Goal: Information Seeking & Learning: Learn about a topic

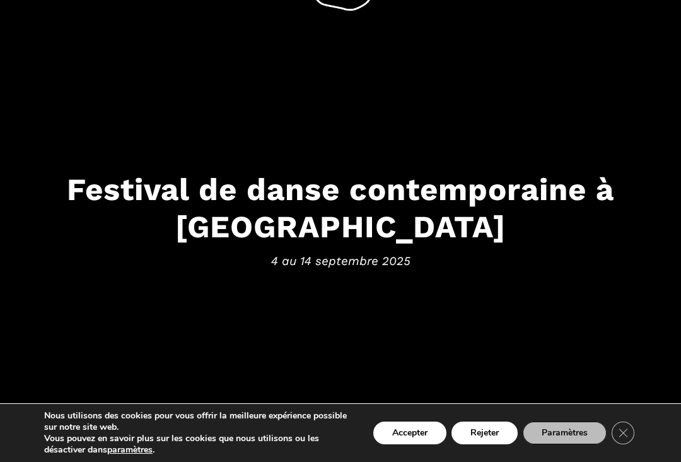
scroll to position [49, 0]
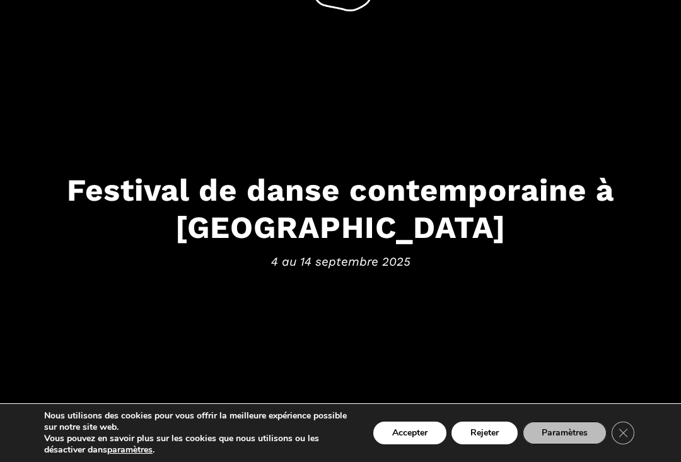
click at [492, 444] on button "Rejeter" at bounding box center [485, 432] width 66 height 23
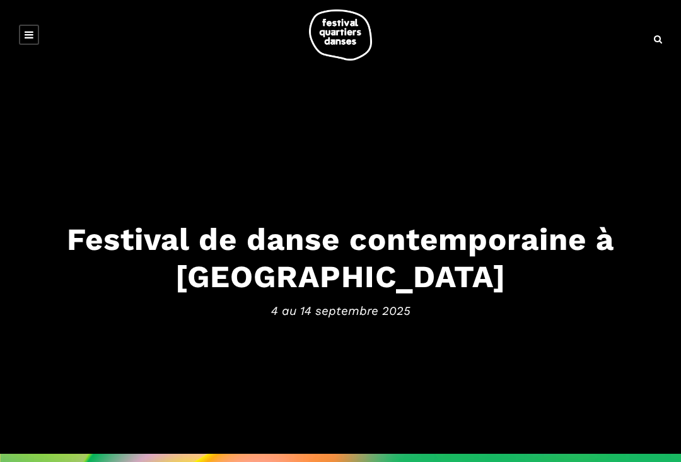
click at [37, 33] on link at bounding box center [29, 35] width 20 height 20
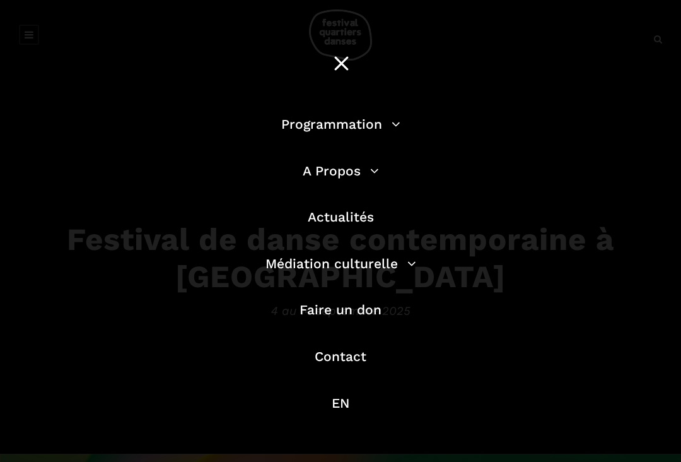
click at [29, 33] on div "Programmation Billetterie 2025 Programmation Gratuite Calendrier du Festival Le…" at bounding box center [340, 263] width 681 height 527
click at [389, 129] on link "Programmation" at bounding box center [340, 124] width 119 height 16
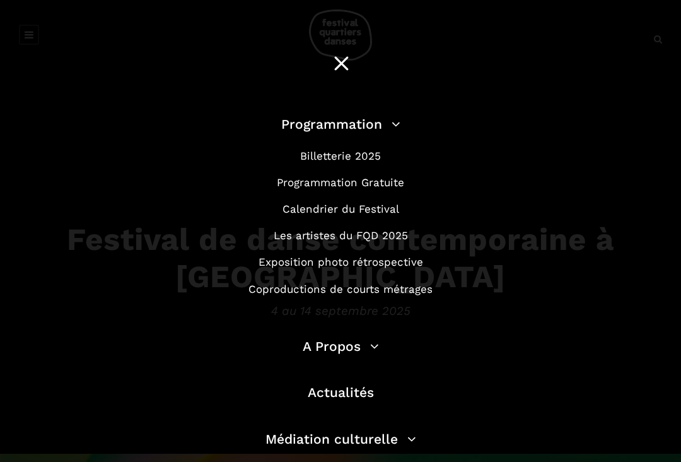
click at [394, 180] on link "Programmation Gratuite" at bounding box center [340, 182] width 127 height 13
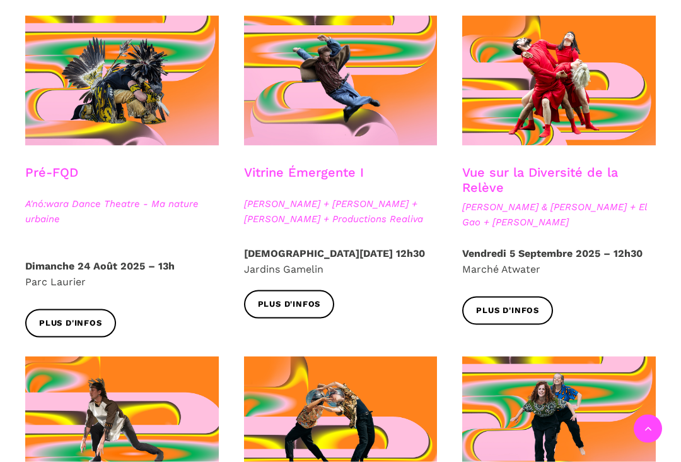
scroll to position [367, 0]
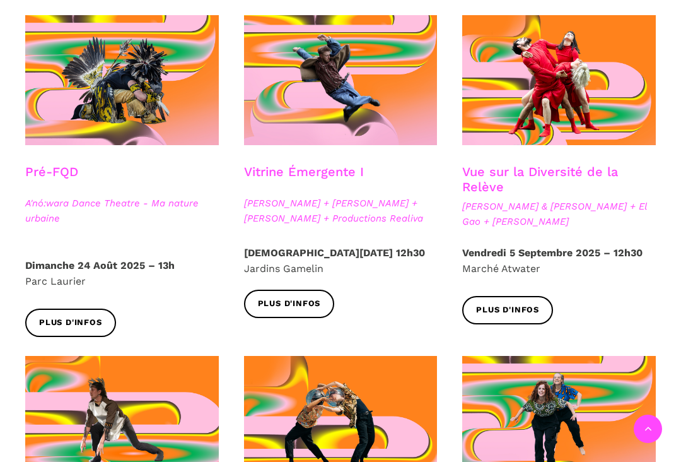
click at [310, 264] on p "Jeudi 4 Septembre 2025 – 12h30 Jardins Gamelin" at bounding box center [341, 261] width 194 height 32
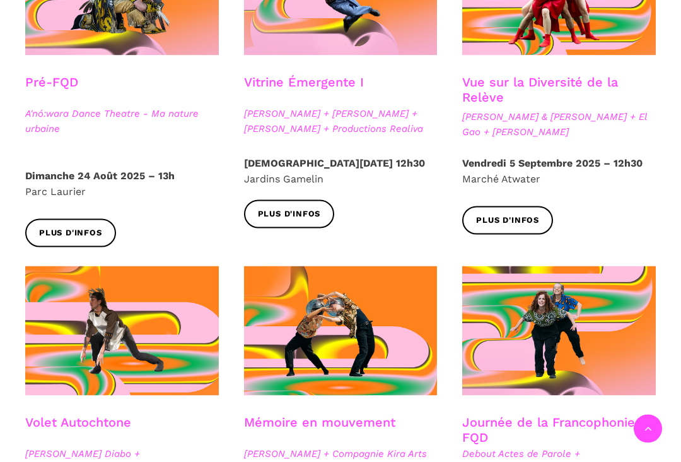
scroll to position [457, 0]
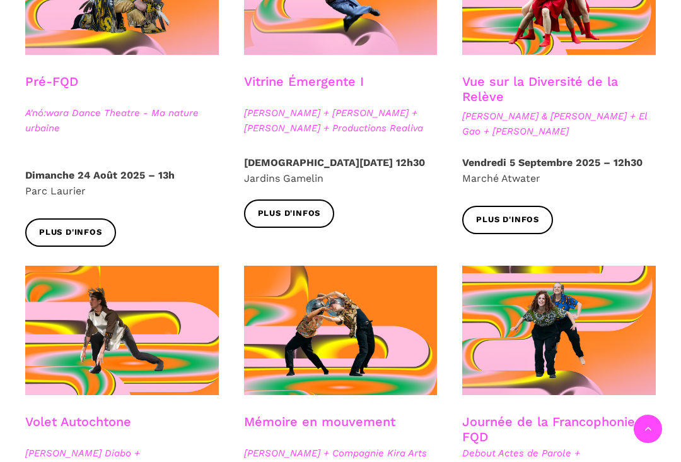
click at [306, 213] on span "Plus d'infos" at bounding box center [289, 213] width 63 height 13
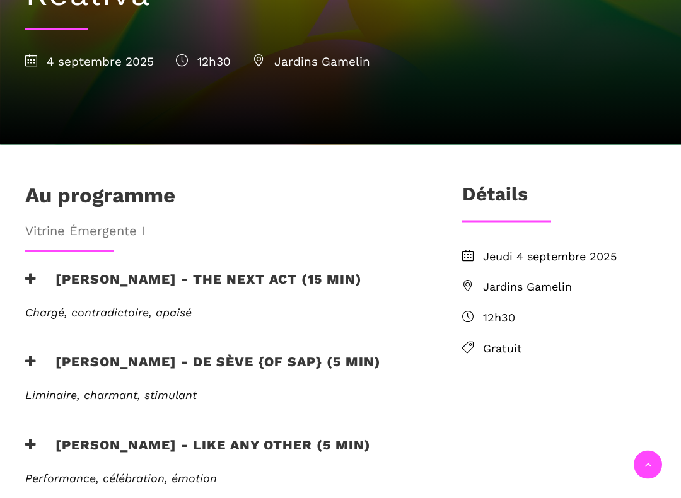
scroll to position [327, 0]
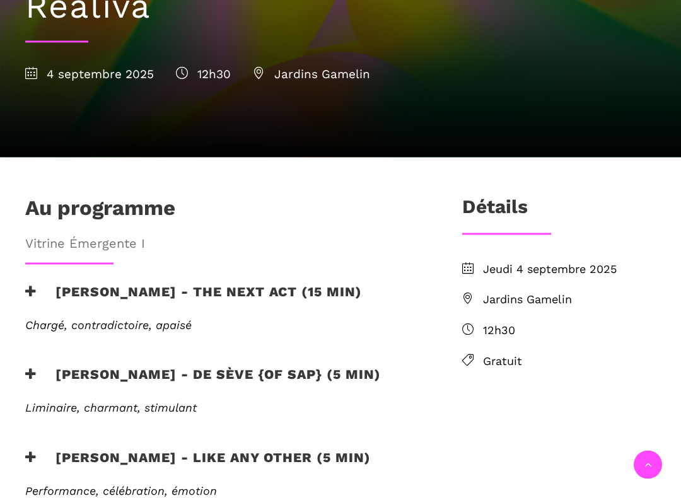
click at [51, 284] on h3 "[PERSON_NAME] - the next act (15 min)" at bounding box center [193, 300] width 337 height 32
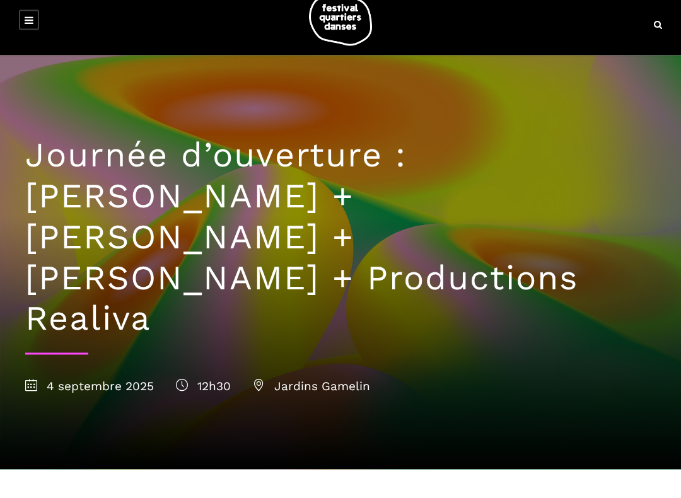
scroll to position [0, 0]
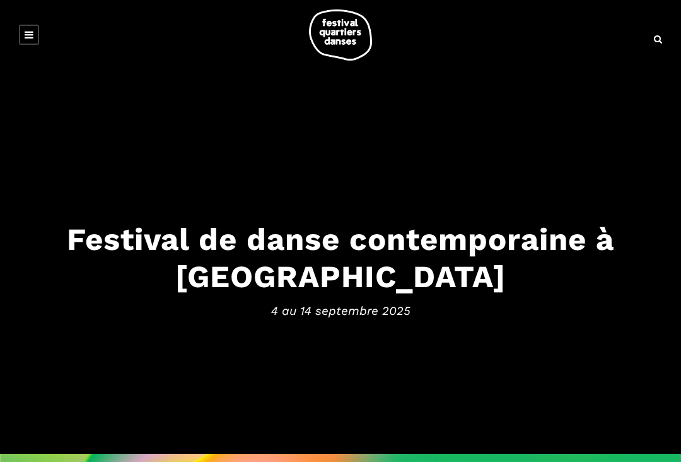
click at [24, 40] on link at bounding box center [29, 35] width 20 height 20
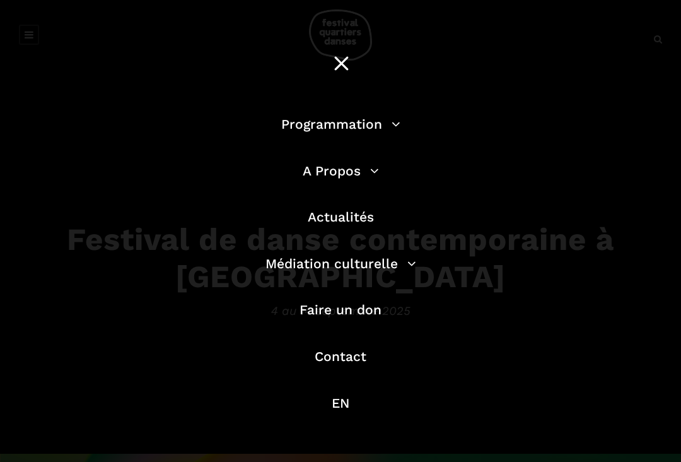
click at [398, 129] on link "Programmation" at bounding box center [340, 124] width 119 height 16
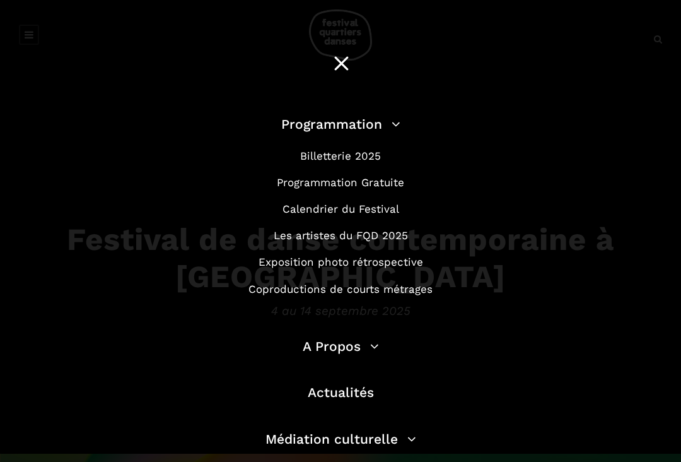
click at [391, 181] on link "Programmation Gratuite" at bounding box center [340, 182] width 127 height 13
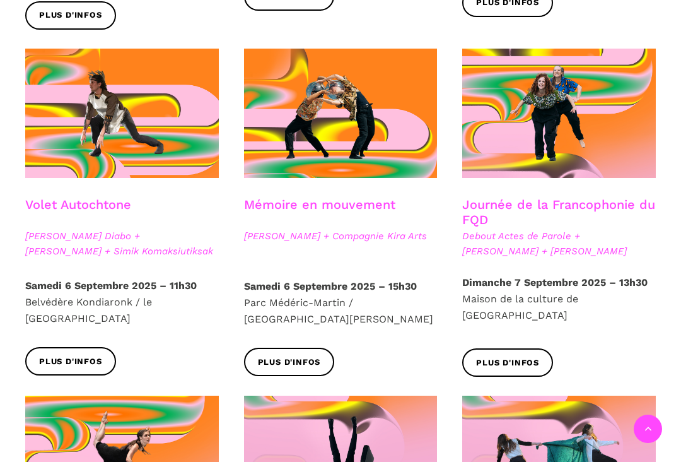
scroll to position [675, 0]
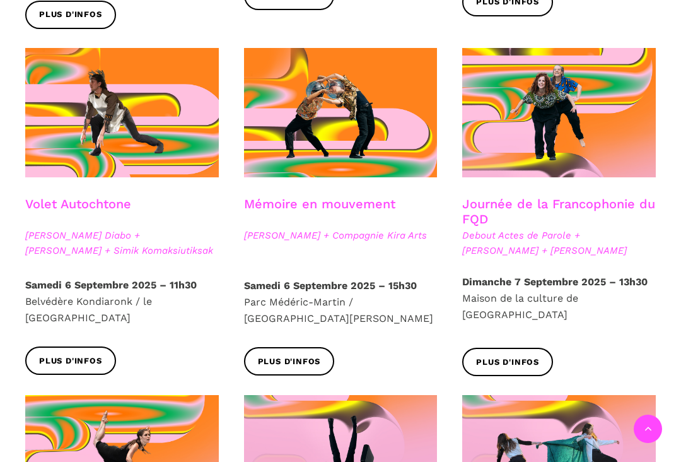
click at [77, 283] on strong "Samedi 6 Septembre 2025 – 11h30" at bounding box center [111, 285] width 172 height 12
click at [102, 203] on link "Volet Autochtone" at bounding box center [78, 203] width 106 height 15
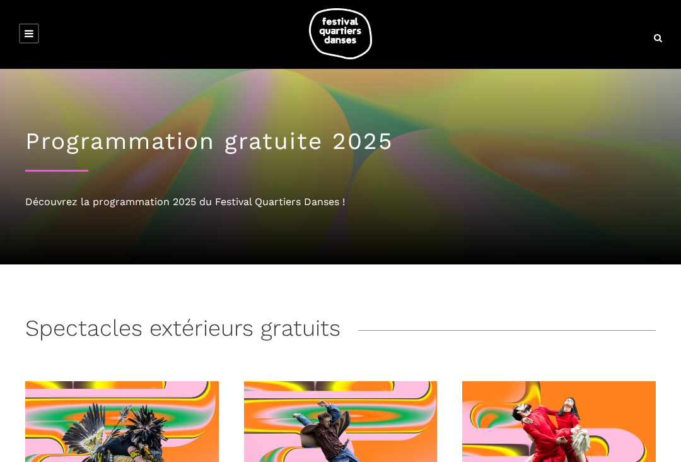
scroll to position [0, 0]
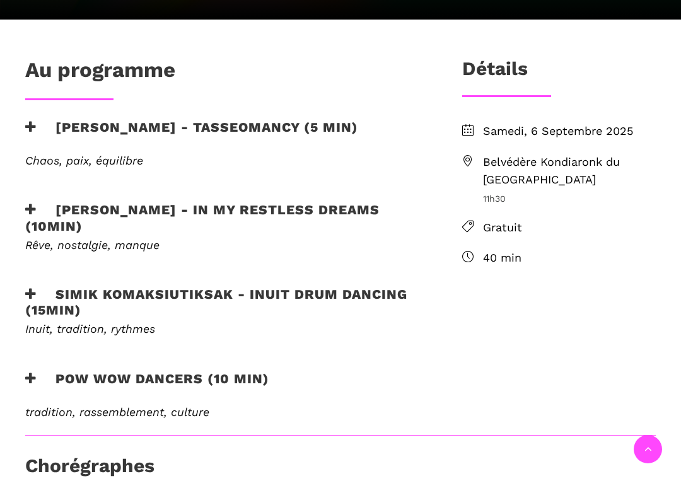
scroll to position [415, 0]
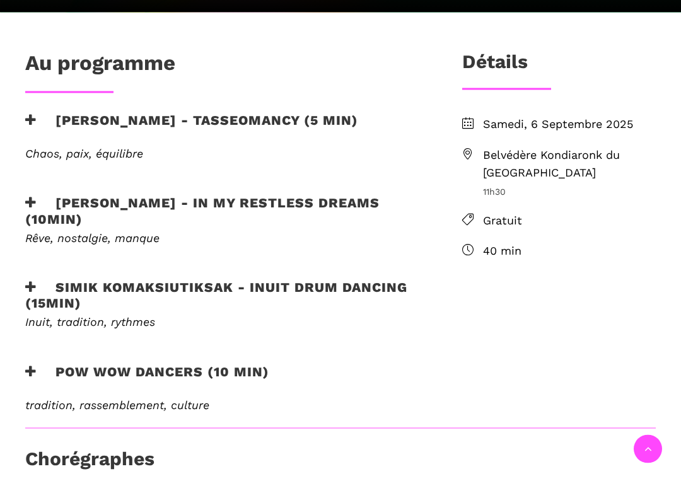
click at [73, 295] on h3 "Simik Komaksiutiksak - Inuit Drum Dancing (15min)" at bounding box center [223, 311] width 396 height 32
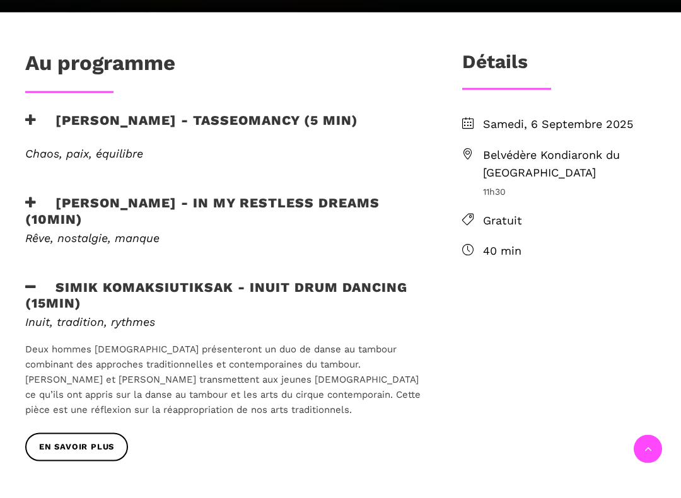
scroll to position [416, 0]
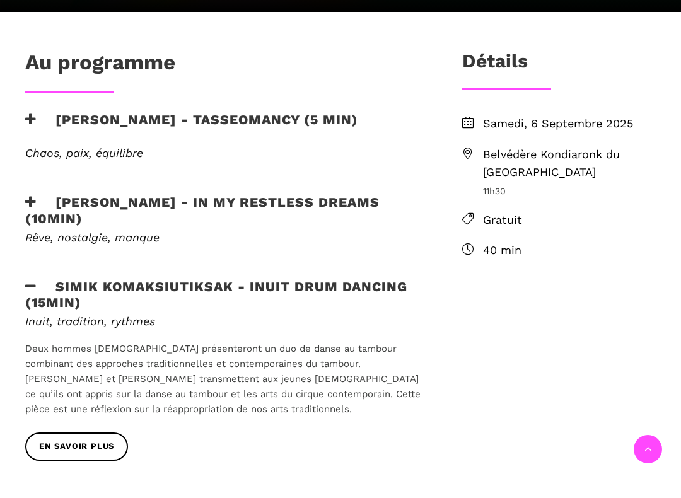
click at [86, 456] on span "en savoir plus" at bounding box center [76, 462] width 75 height 13
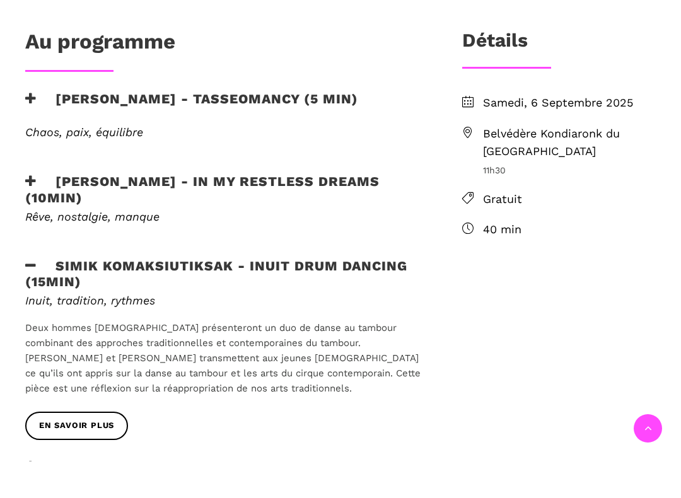
click at [104, 210] on h3 "Ryleigh Mayo - In my restless dreams (10min)" at bounding box center [223, 226] width 396 height 32
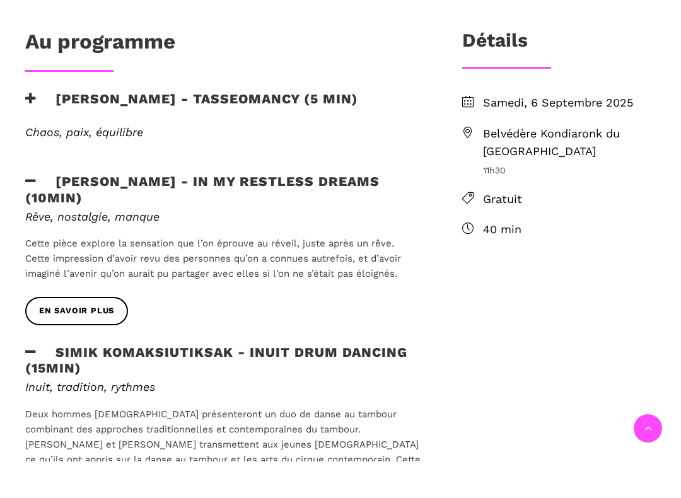
click at [102, 341] on span "en savoir plus" at bounding box center [76, 347] width 75 height 13
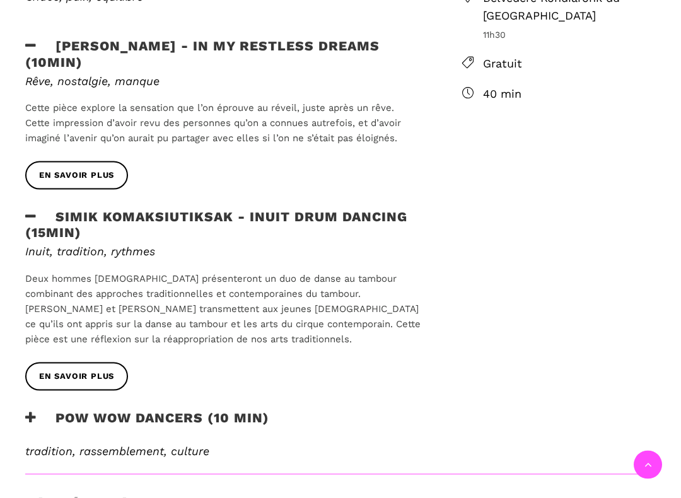
scroll to position [516, 0]
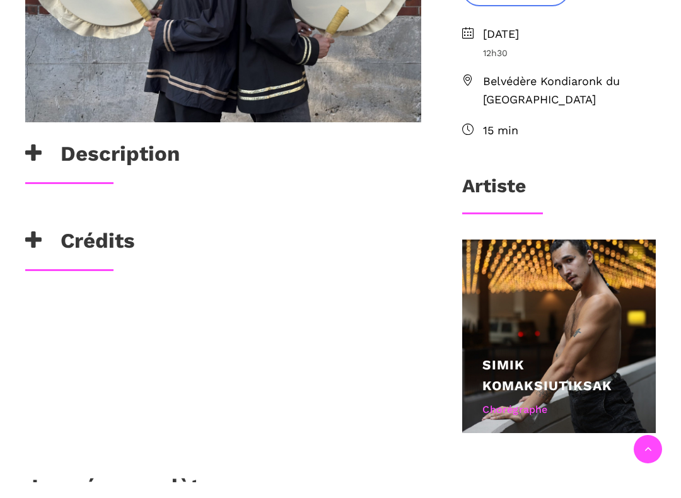
scroll to position [479, 0]
